Goal: Task Accomplishment & Management: Manage account settings

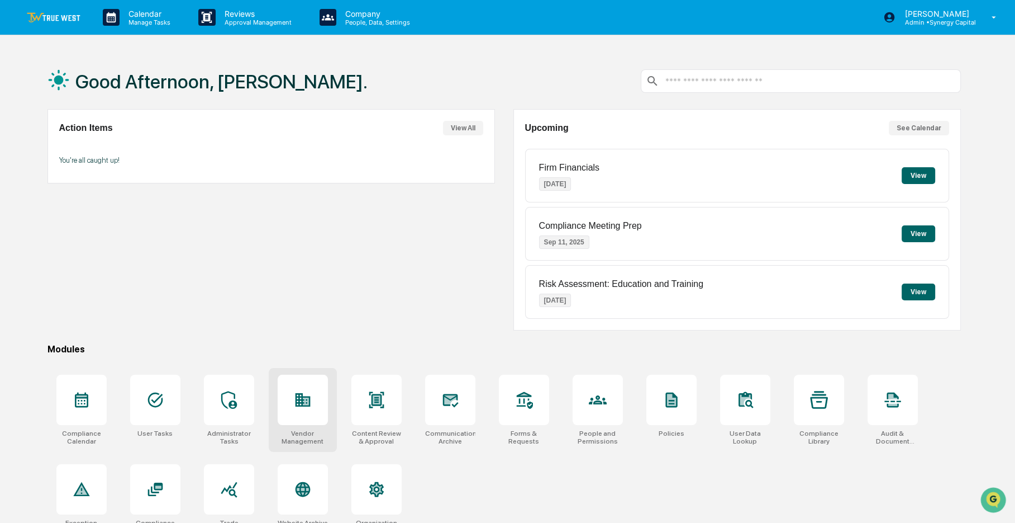
click at [322, 390] on div at bounding box center [303, 399] width 50 height 50
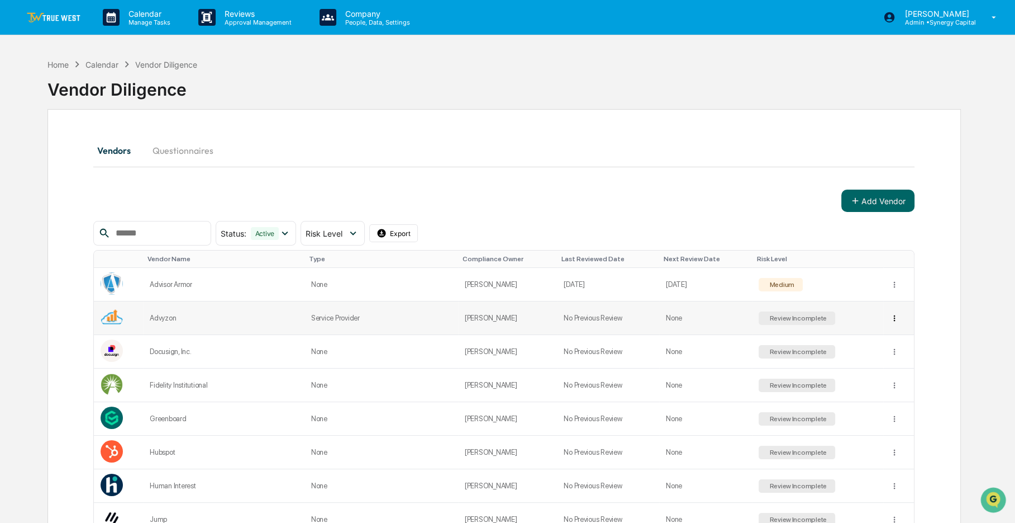
click at [890, 315] on html "Calendar Manage Tasks Reviews Approval Management Company People, Data, Setting…" at bounding box center [507, 261] width 1015 height 523
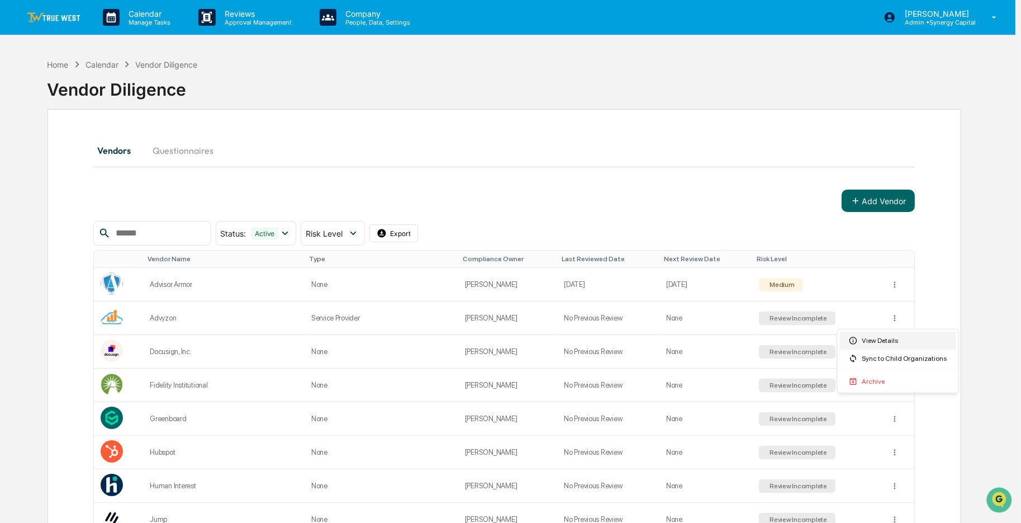
click at [885, 340] on div "View Details" at bounding box center [898, 340] width 116 height 18
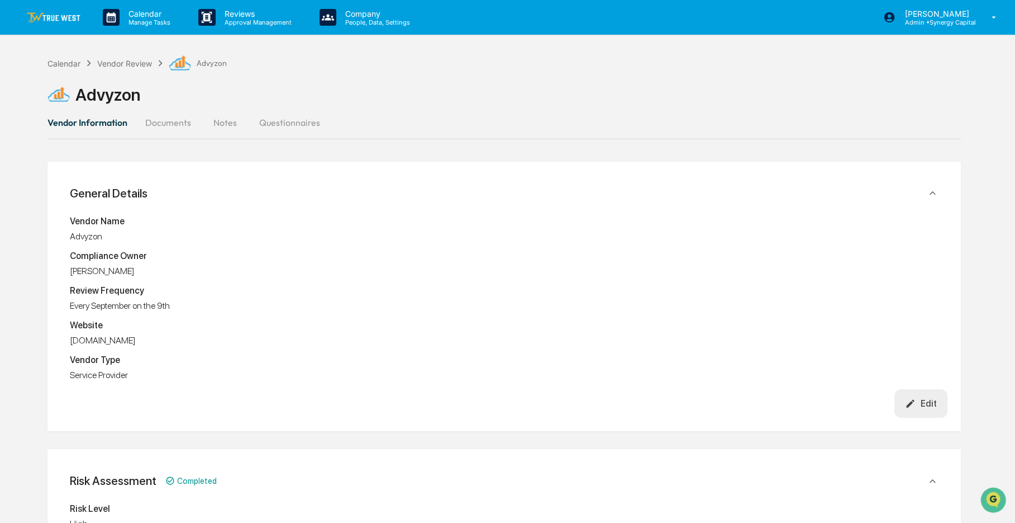
click at [166, 127] on button "Documents" at bounding box center [168, 122] width 64 height 27
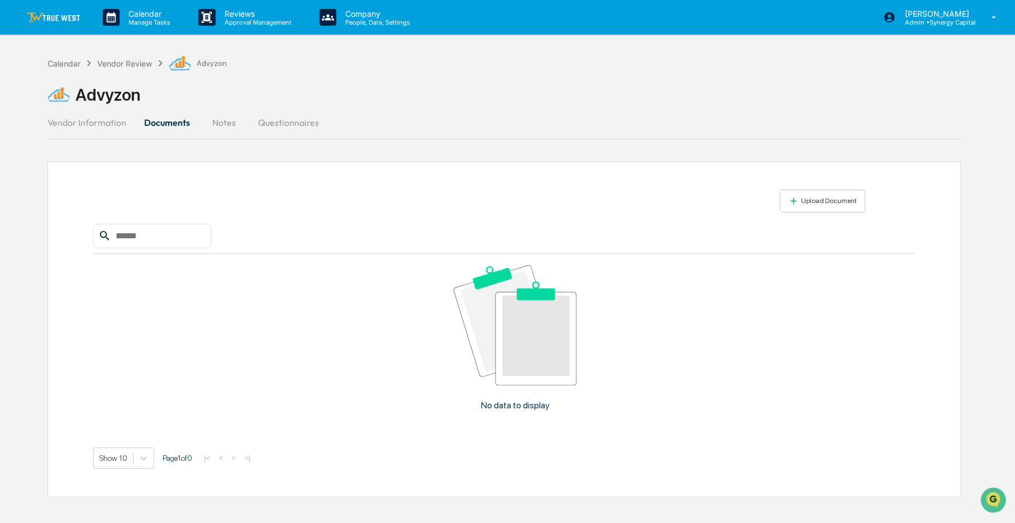
click at [103, 125] on button "Vendor Information" at bounding box center [92, 122] width 88 height 27
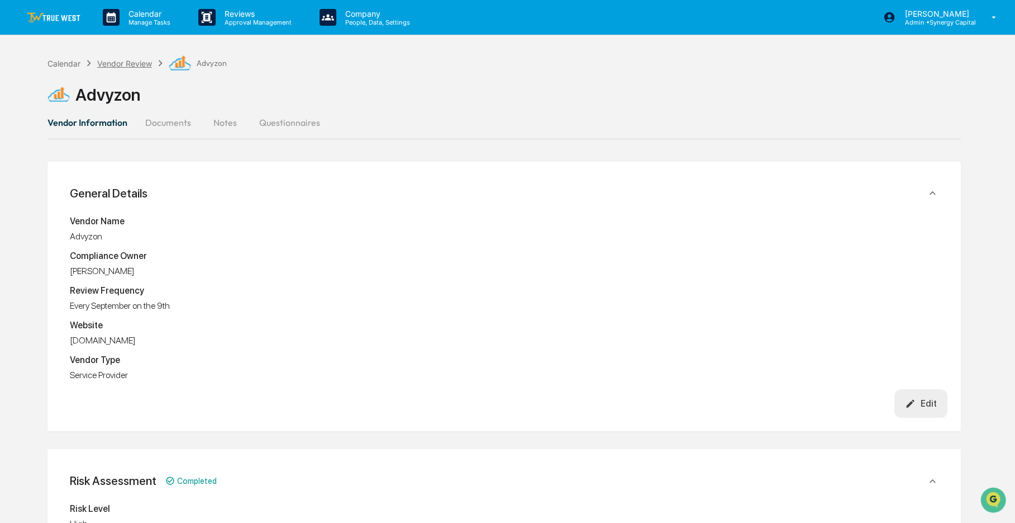
click at [122, 64] on div "Vendor Review" at bounding box center [124, 64] width 55 height 10
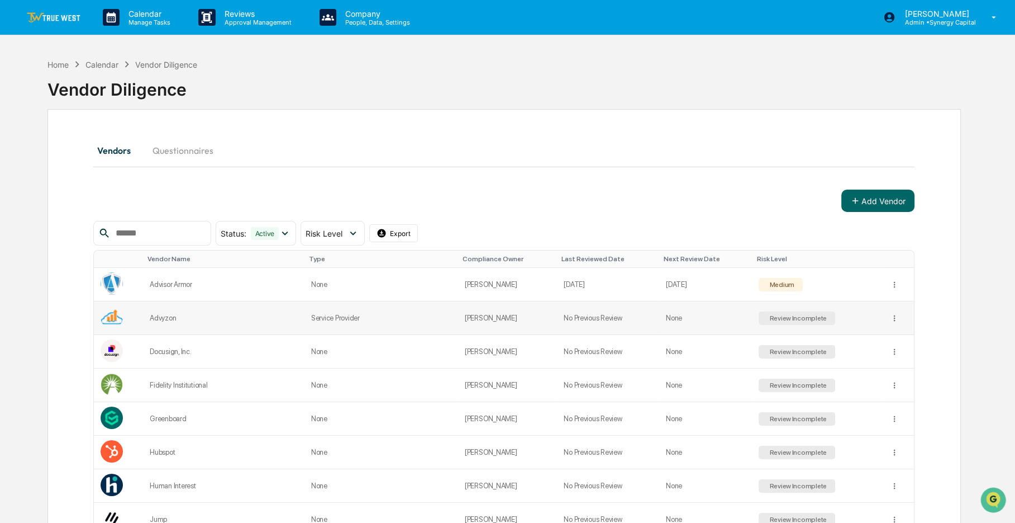
click at [184, 321] on div "Advyzon" at bounding box center [224, 318] width 148 height 8
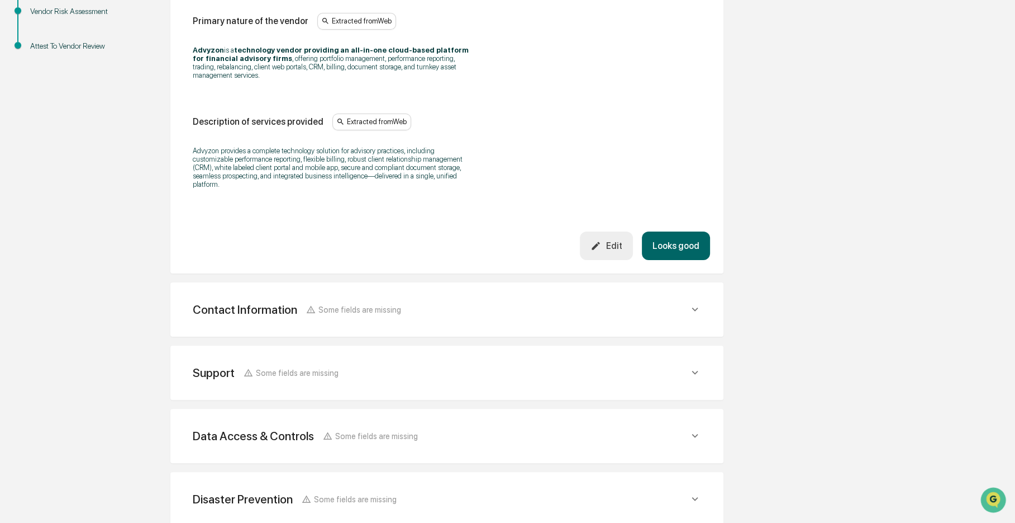
scroll to position [335, 0]
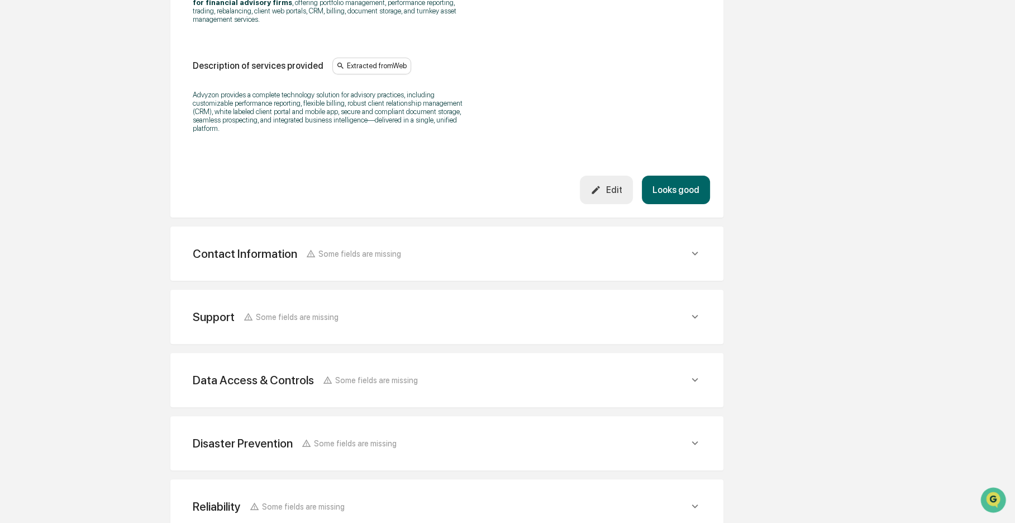
click at [353, 255] on div "Contact Information Some fields are missing" at bounding box center [447, 253] width 526 height 27
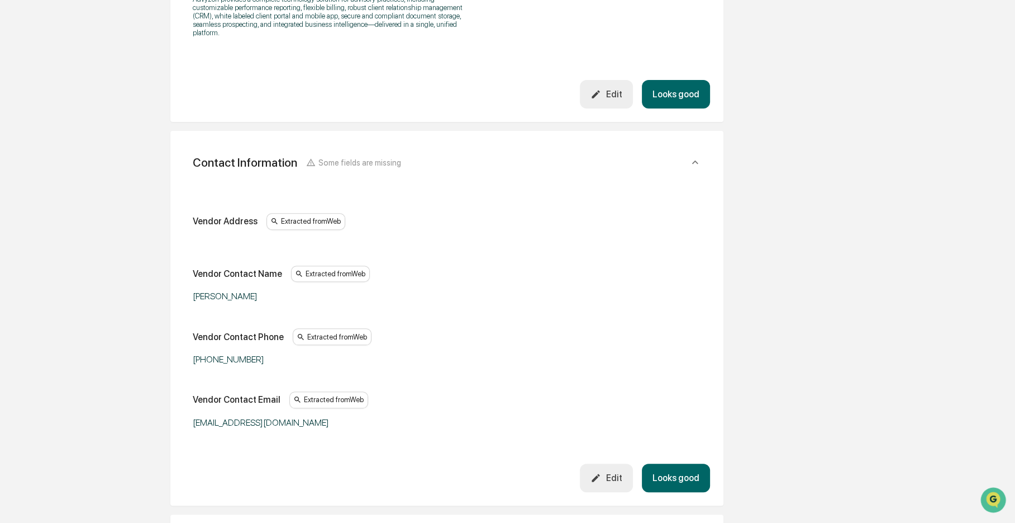
scroll to position [447, 0]
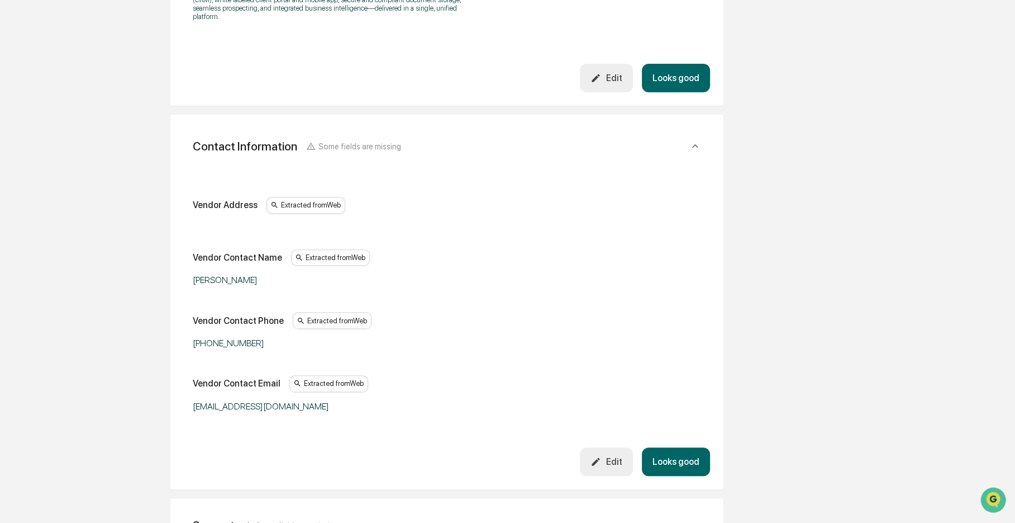
drag, startPoint x: 485, startPoint y: 290, endPoint x: 465, endPoint y: 292, distance: 20.2
click at [465, 292] on div "Vendor Address Extracted from Web Vendor Contact Name Extracted from Web [PERSO…" at bounding box center [447, 304] width 509 height 215
click at [622, 456] on div "Edit" at bounding box center [606, 461] width 31 height 11
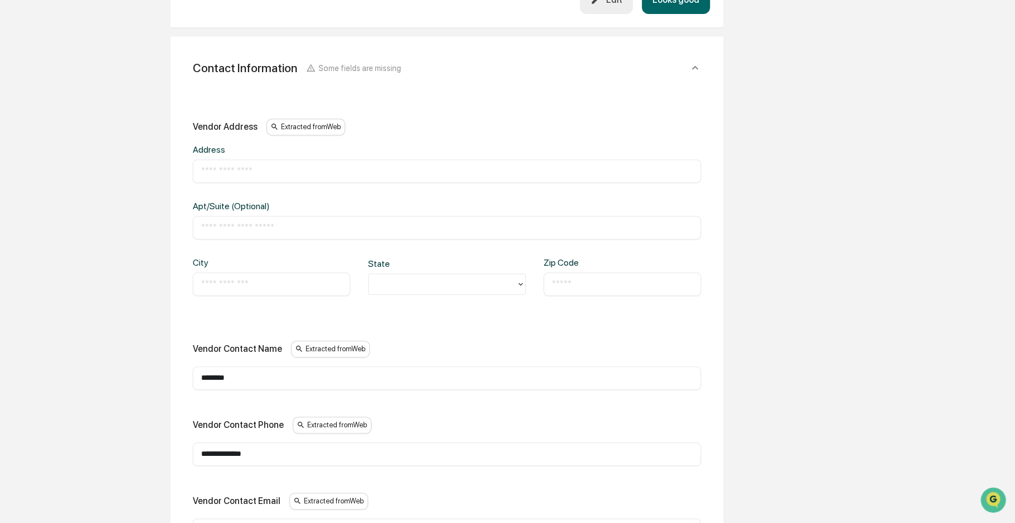
scroll to position [503, 0]
